Goal: Find specific page/section: Find specific page/section

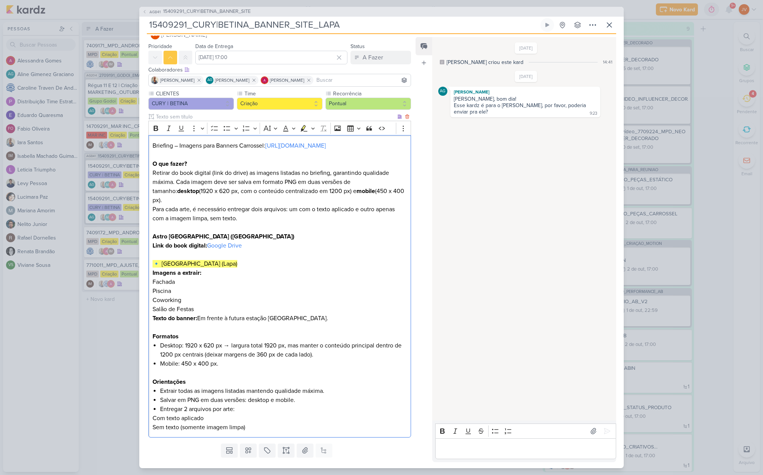
scroll to position [25, 0]
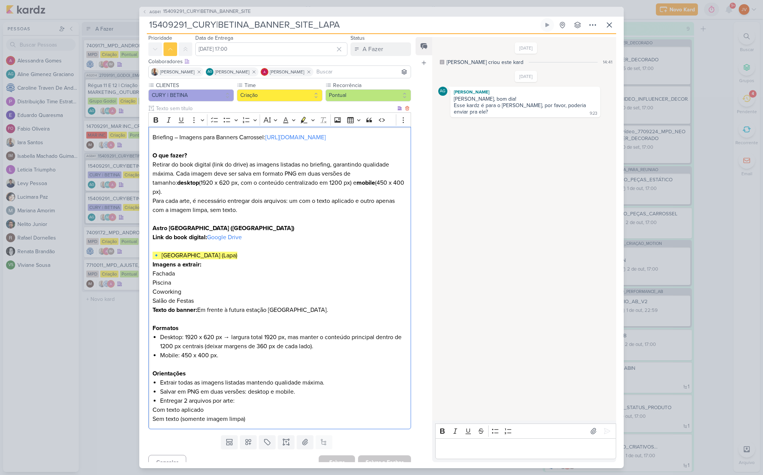
drag, startPoint x: 310, startPoint y: 301, endPoint x: 199, endPoint y: 302, distance: 111.7
click at [199, 305] on p "Texto do banner: Em frente à futura estação [GEOGRAPHIC_DATA]. Formatos" at bounding box center [280, 318] width 254 height 27
copy p "Em frente à futura estação [GEOGRAPHIC_DATA]."
click at [251, 305] on p "Texto do banner: Em frente à futura estação [GEOGRAPHIC_DATA]. Formatos" at bounding box center [280, 318] width 254 height 27
click at [311, 305] on p "Texto do banner: Em frente à futura estação [GEOGRAPHIC_DATA]. Formatos" at bounding box center [280, 318] width 254 height 27
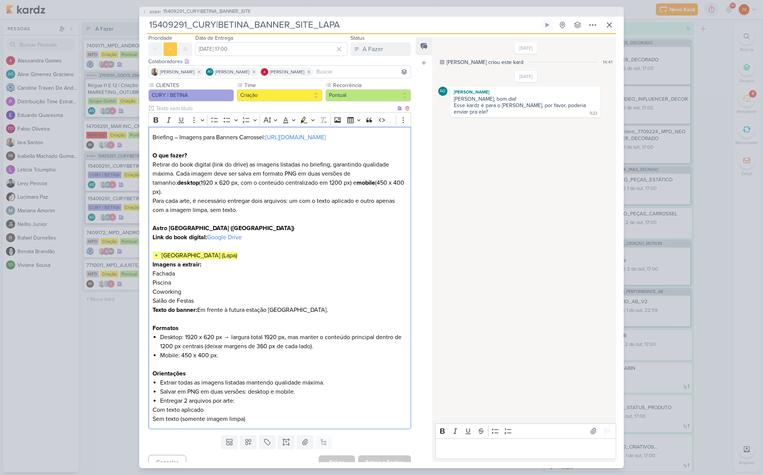
drag, startPoint x: 307, startPoint y: 302, endPoint x: 200, endPoint y: 299, distance: 107.2
click at [199, 305] on p "Texto do banner: Em frente à futura estação [GEOGRAPHIC_DATA]. Formatos" at bounding box center [280, 318] width 254 height 27
copy p "Em frente à futura estação [GEOGRAPHIC_DATA]."
click at [339, 27] on input "15409291_CURY|BETINA_BANNER_SITE_LAPA" at bounding box center [343, 25] width 392 height 14
click at [340, 26] on input "15409291_CURY|BETINA_BANNER_SITE_LAPA" at bounding box center [343, 25] width 392 height 14
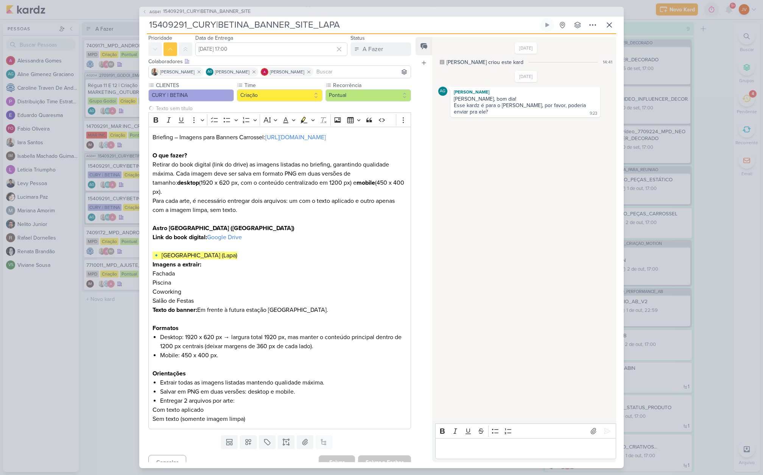
click at [339, 26] on input "15409291_CURY|BETINA_BANNER_SITE_LAPA" at bounding box center [343, 25] width 392 height 14
drag, startPoint x: 305, startPoint y: 138, endPoint x: 402, endPoint y: 237, distance: 138.4
click at [305, 138] on link "[URL][DOMAIN_NAME]" at bounding box center [295, 138] width 61 height 8
click at [722, 143] on div "AG841 15409291_CURY|BETINA_BANNER_SITE 15409291_CURY|BETINA_BANNER_SITE_LAPA" at bounding box center [381, 237] width 763 height 475
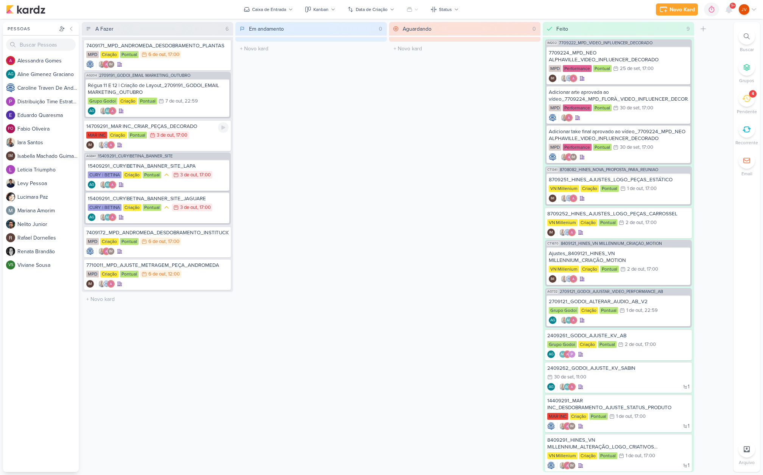
click at [192, 132] on div "MAR INC Criação Pontual 3/10 3 de out , 17:00" at bounding box center [157, 135] width 142 height 8
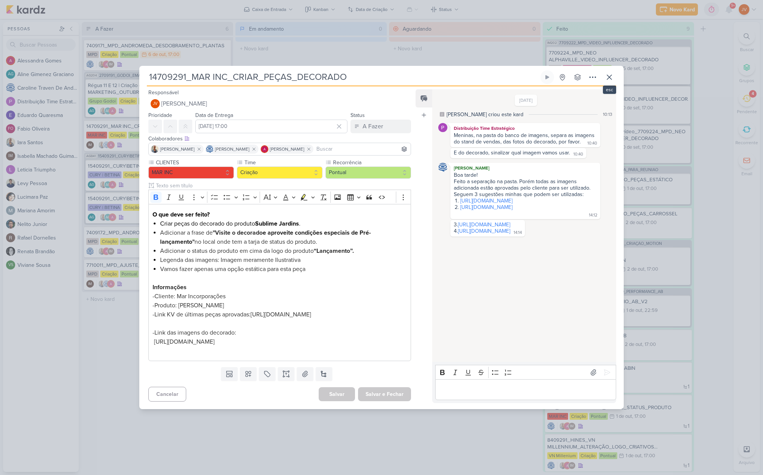
click at [609, 73] on icon at bounding box center [609, 77] width 9 height 9
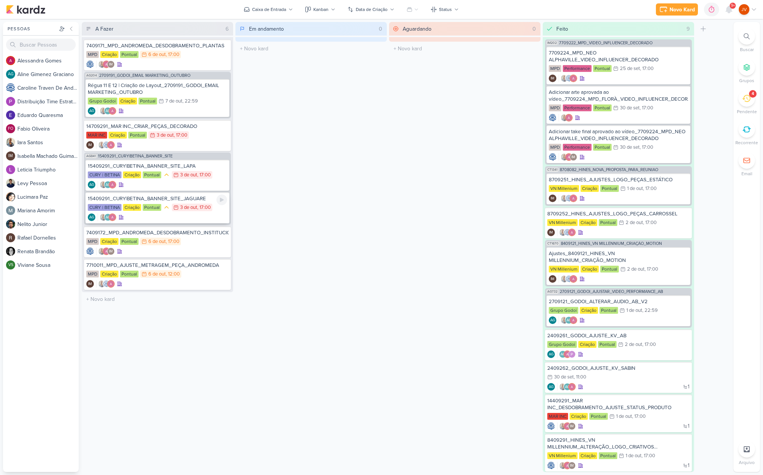
click at [189, 199] on div "15409291_CURY|BETINA_BANNER_SITE_JAGUARE" at bounding box center [157, 198] width 139 height 7
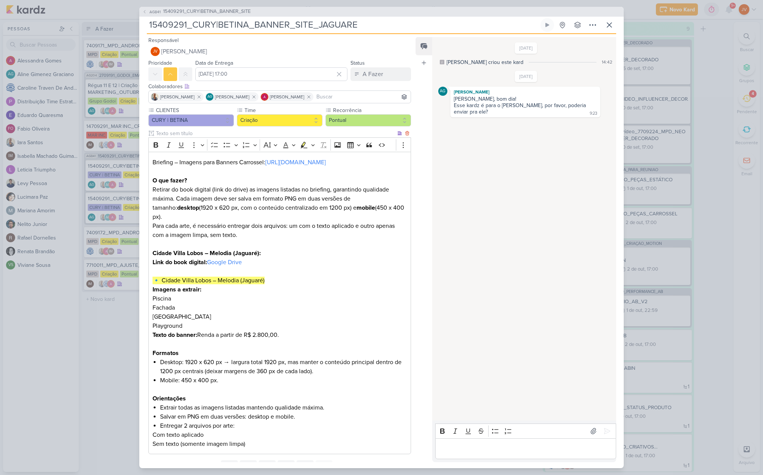
drag, startPoint x: 312, startPoint y: 268, endPoint x: 319, endPoint y: 271, distance: 7.3
click at [313, 276] on h2 "🔹 Cidade Villa Lobos – Melodia (Jaguaré)" at bounding box center [280, 280] width 254 height 9
click at [277, 321] on p "Playground" at bounding box center [280, 325] width 254 height 9
click at [107, 341] on div "AG841 15409291_CURY|BETINA_BANNER_SITE 15409291_CURY|BETINA_BANNER_SITE_JAGUARE" at bounding box center [381, 237] width 763 height 475
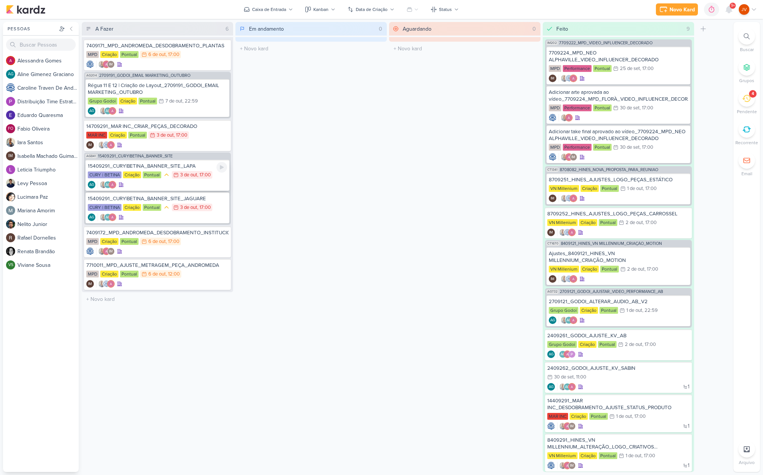
click at [197, 168] on div "15409291_CURY|BETINA_BANNER_SITE_LAPA" at bounding box center [157, 166] width 139 height 7
